Goal: Information Seeking & Learning: Check status

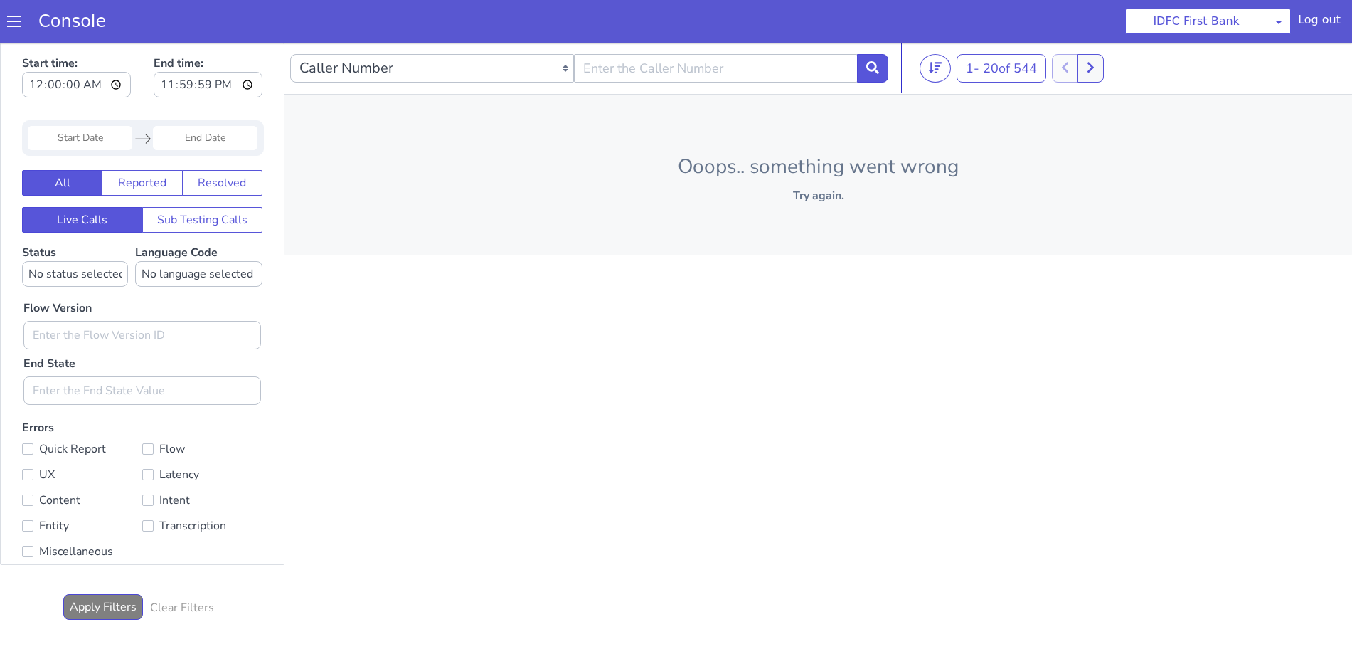
click at [13, 20] on span at bounding box center [14, 21] width 14 height 14
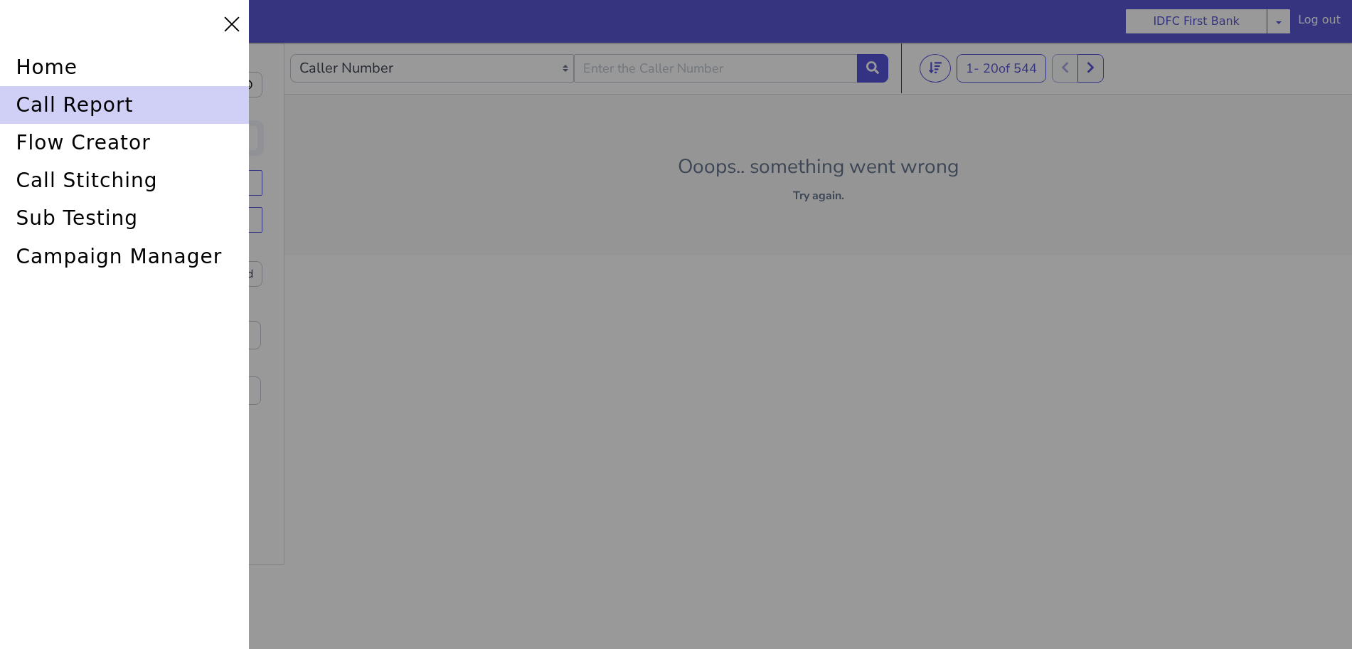
click at [58, 95] on div "call report" at bounding box center [124, 105] width 249 height 38
click at [50, 103] on div "call report" at bounding box center [124, 105] width 249 height 38
click at [75, 103] on div "call report" at bounding box center [124, 105] width 249 height 38
click at [136, 92] on div "call report" at bounding box center [124, 105] width 249 height 38
click at [75, 105] on div "call report" at bounding box center [124, 105] width 249 height 38
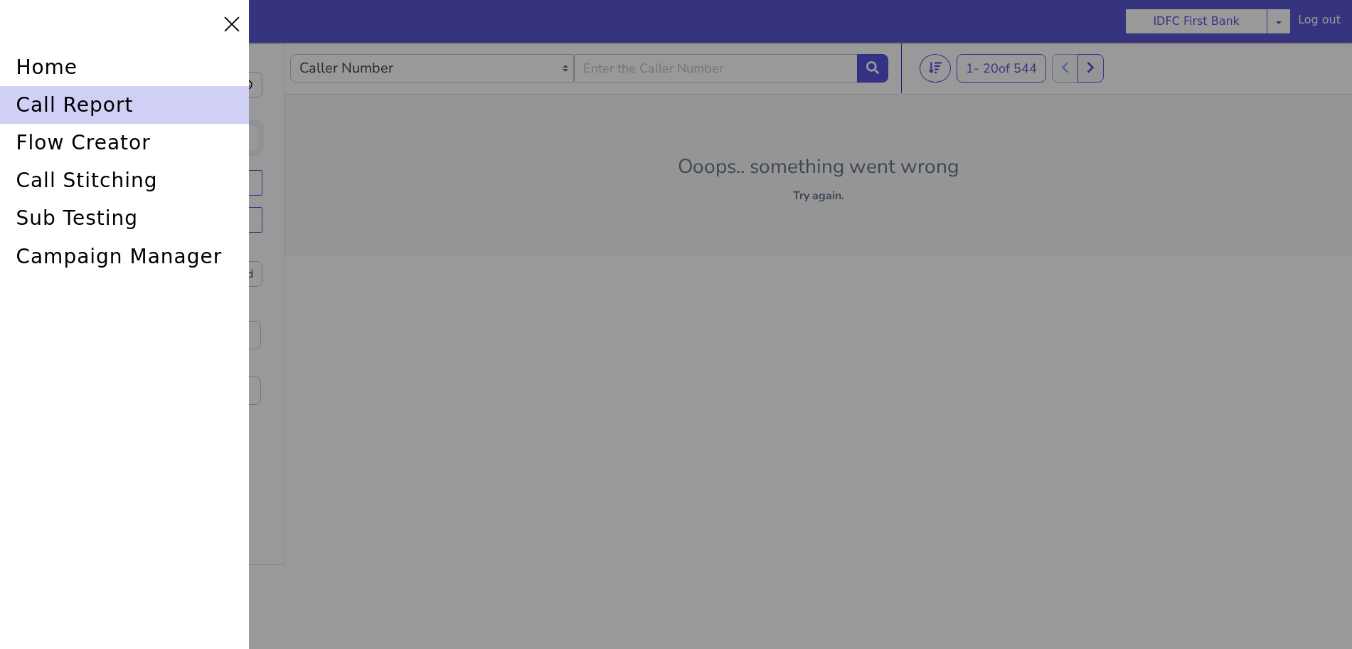
click at [86, 107] on div "call report" at bounding box center [124, 105] width 249 height 38
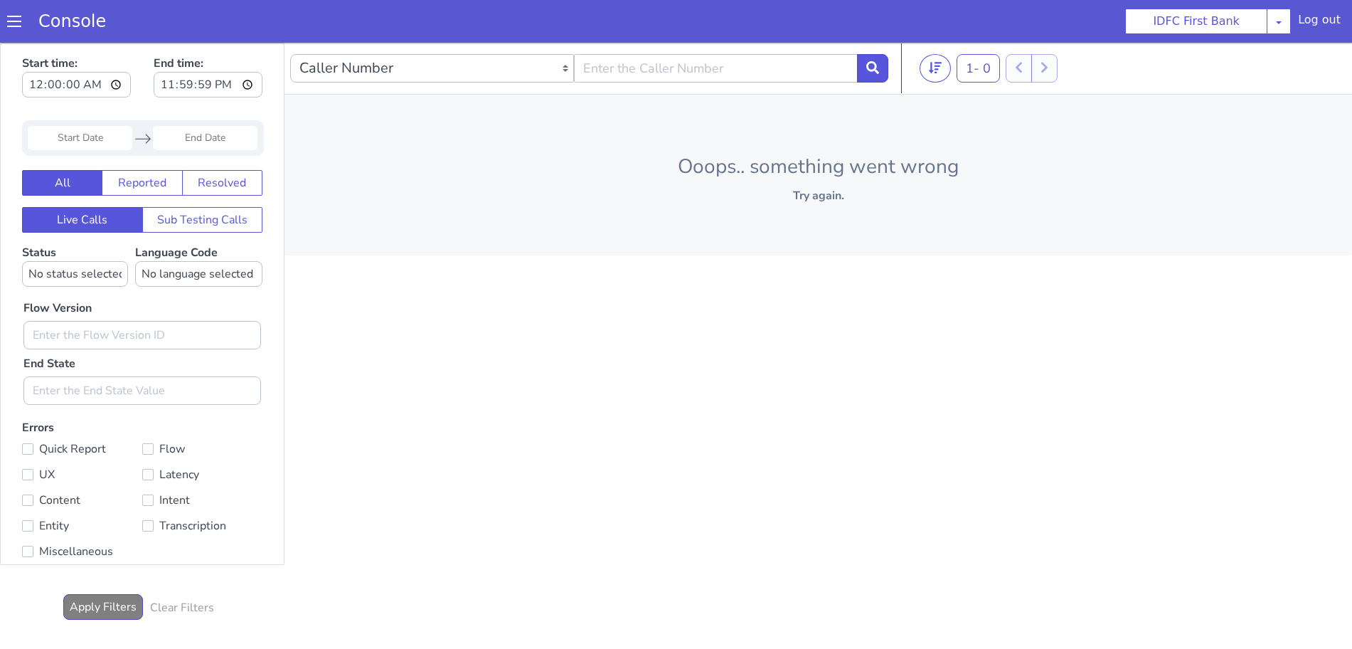
click at [14, 21] on span at bounding box center [14, 21] width 14 height 14
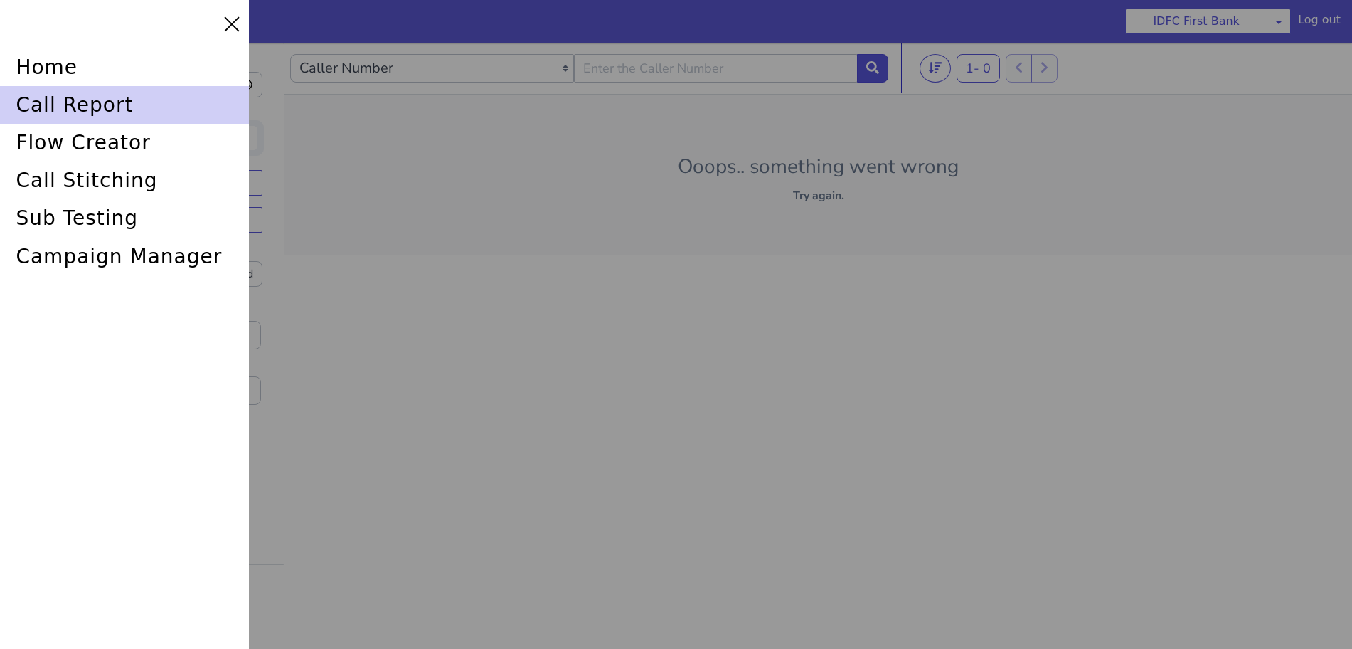
click at [47, 102] on div "call report" at bounding box center [124, 105] width 249 height 38
click at [47, 103] on div "call report" at bounding box center [124, 105] width 249 height 38
drag, startPoint x: 0, startPoint y: 93, endPoint x: 43, endPoint y: 95, distance: 42.7
click at [2, 94] on div "call report" at bounding box center [124, 105] width 249 height 38
click at [43, 95] on div "call report" at bounding box center [124, 105] width 249 height 38
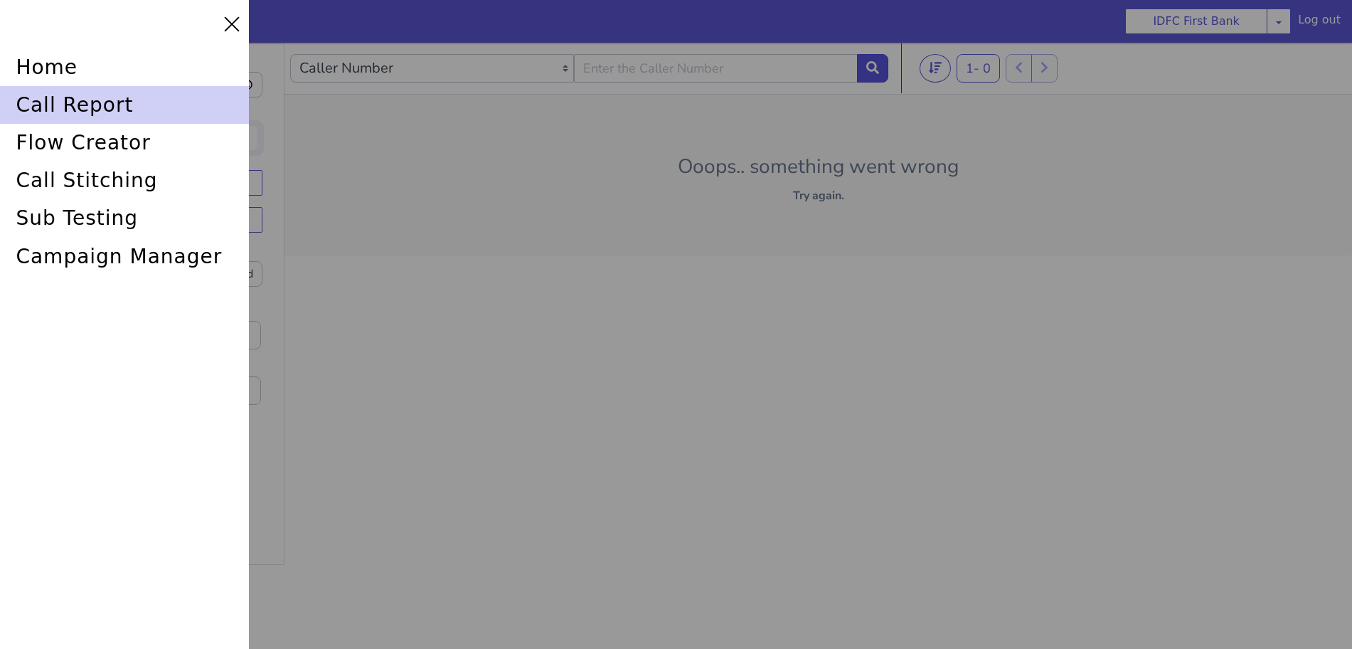
click at [75, 107] on div "call report" at bounding box center [124, 105] width 249 height 38
click at [91, 99] on div "call report" at bounding box center [124, 105] width 249 height 38
click at [75, 97] on div "call report" at bounding box center [124, 105] width 249 height 38
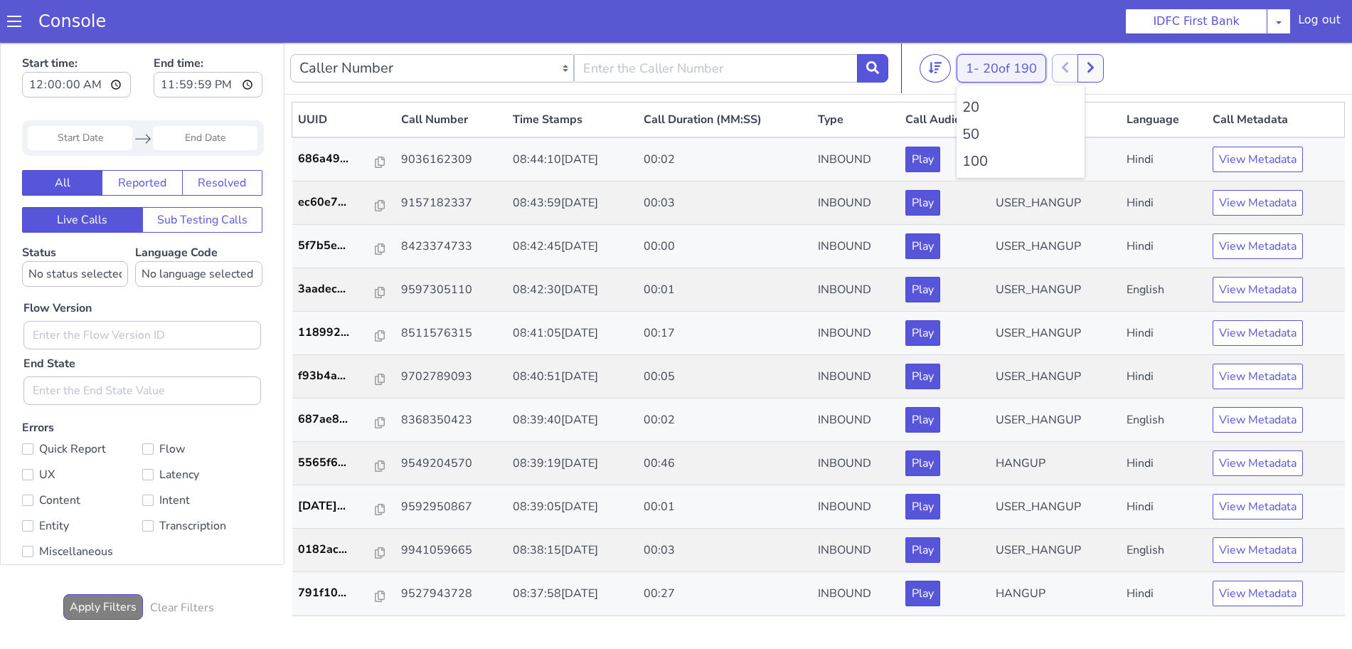
click at [1027, 65] on span "20 of 190" at bounding box center [1010, 68] width 54 height 17
click at [978, 159] on li "100" at bounding box center [1020, 161] width 117 height 21
click at [792, 79] on input "text" at bounding box center [716, 68] width 284 height 28
type input "6352248031"
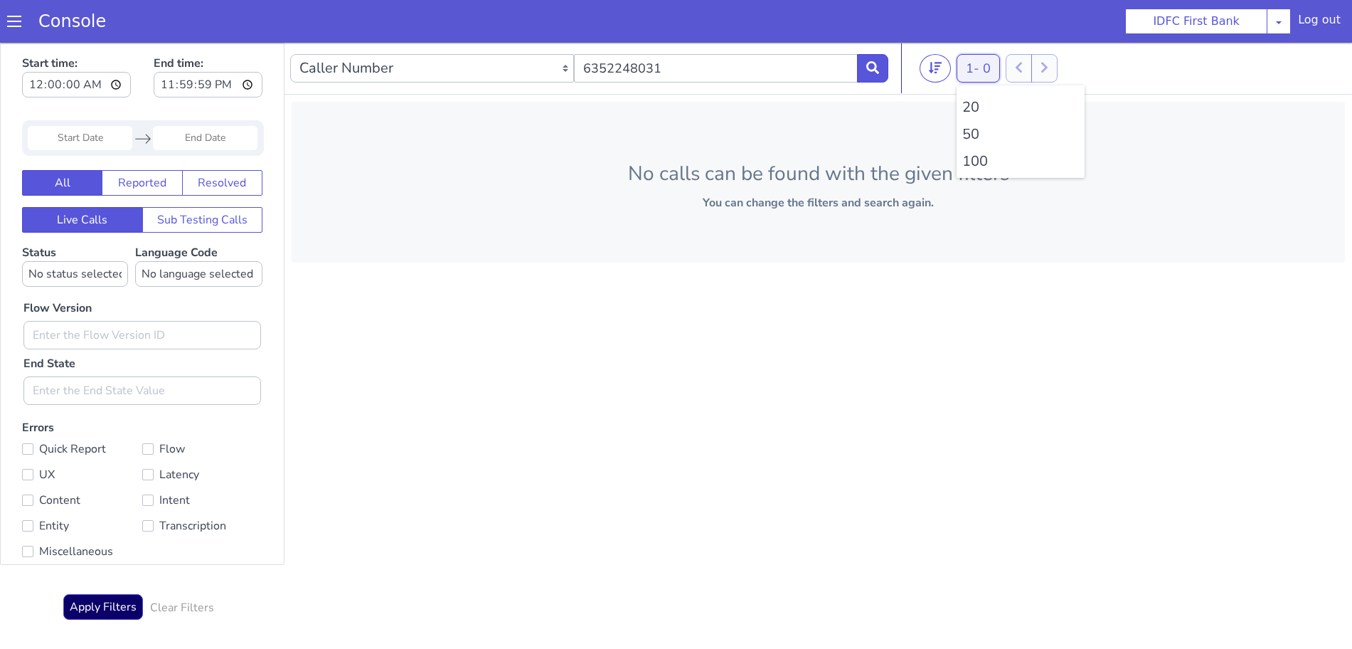
click at [979, 76] on button "1 - 0" at bounding box center [978, 68] width 43 height 28
click at [975, 157] on li "100" at bounding box center [1020, 161] width 117 height 21
